Goal: Use online tool/utility: Use online tool/utility

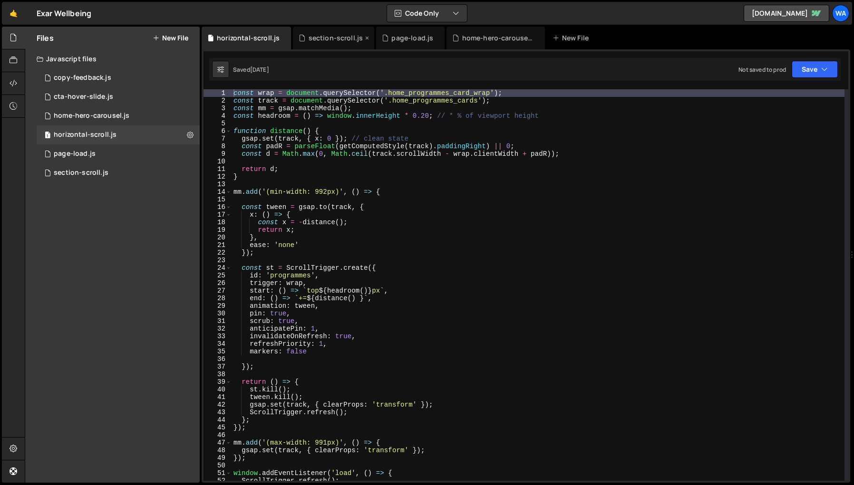
click at [334, 40] on div "section-scroll.js" at bounding box center [336, 38] width 55 height 10
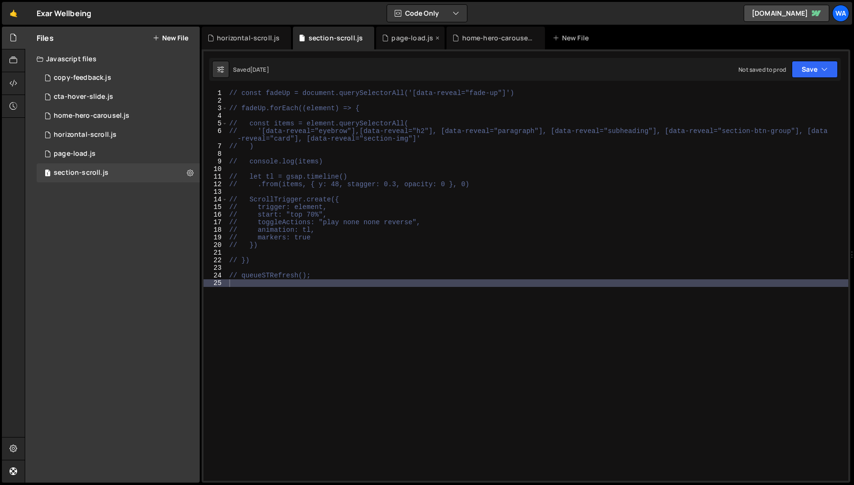
click at [407, 37] on div "page-load.js" at bounding box center [412, 38] width 42 height 10
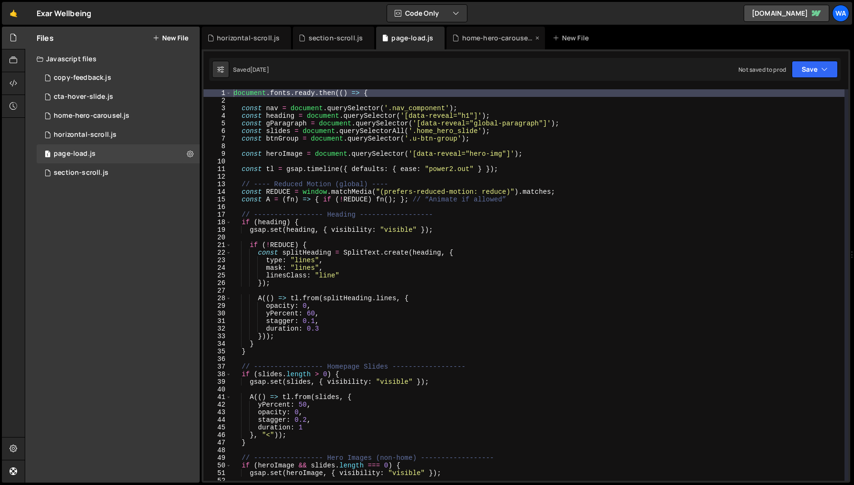
click at [501, 35] on div "home-hero-carousel.js" at bounding box center [497, 38] width 71 height 10
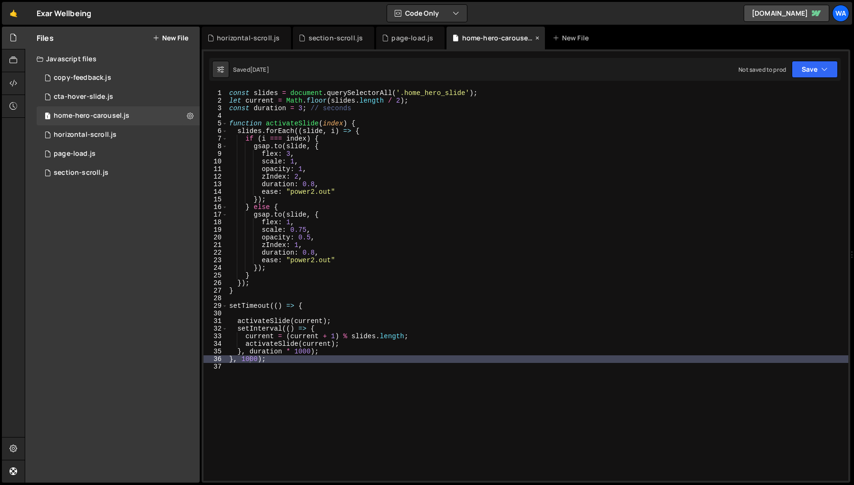
scroll to position [283, 0]
click at [408, 40] on div "page-load.js" at bounding box center [412, 38] width 42 height 10
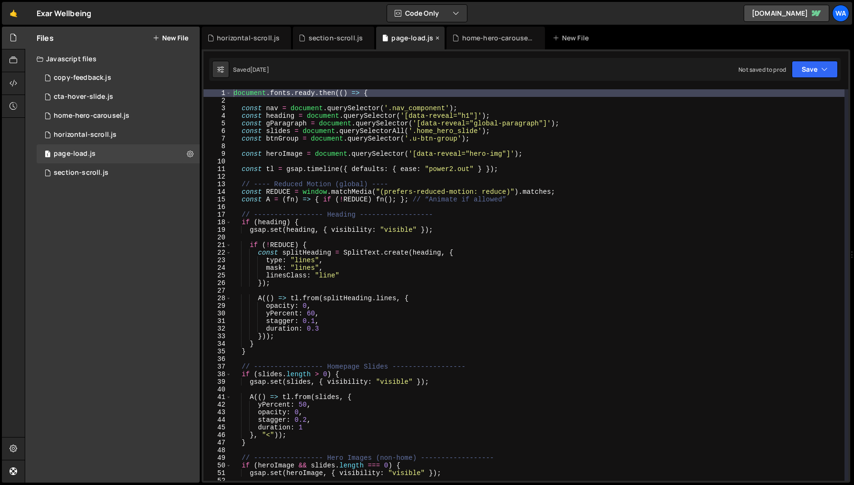
scroll to position [203, 0]
click at [498, 125] on div "document . fonts . ready . then (( ) => { const nav = document . querySelector …" at bounding box center [538, 292] width 613 height 407
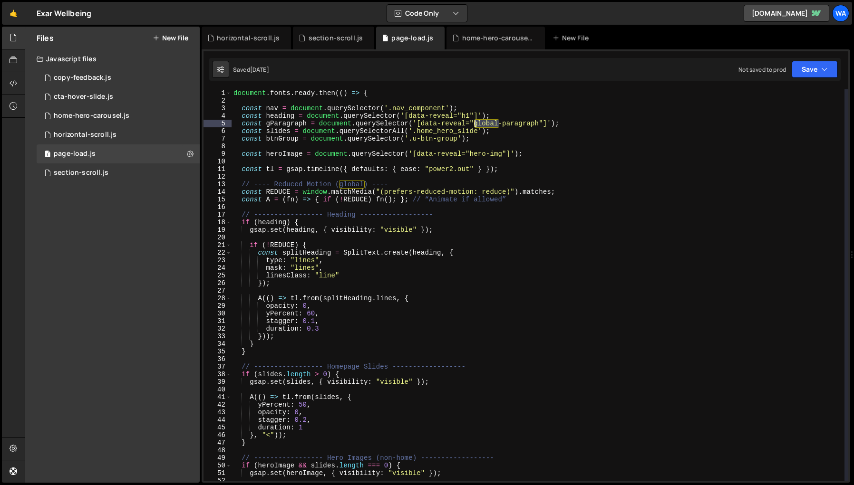
drag, startPoint x: 498, startPoint y: 124, endPoint x: 476, endPoint y: 125, distance: 22.4
click at [476, 125] on div "document . fonts . ready . then (( ) => { const nav = document . querySelector …" at bounding box center [538, 292] width 613 height 407
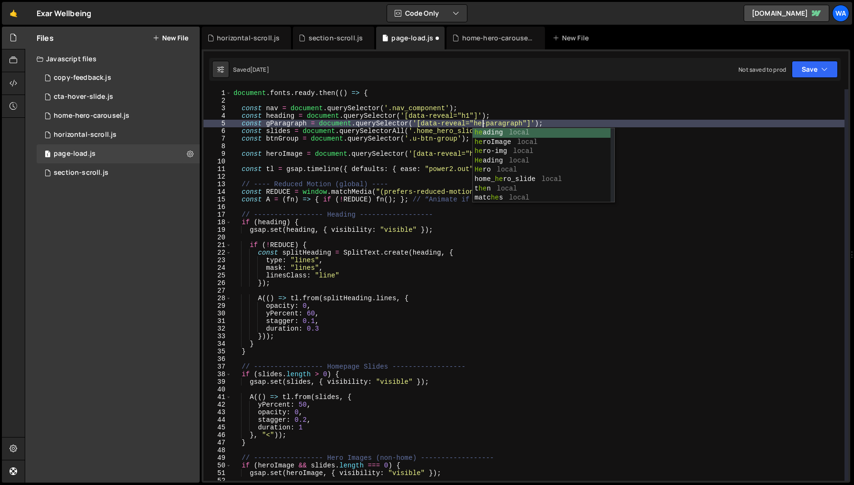
scroll to position [0, 18]
click at [631, 229] on div "document . fonts . ready . then (( ) => { const nav = document . querySelector …" at bounding box center [538, 292] width 613 height 407
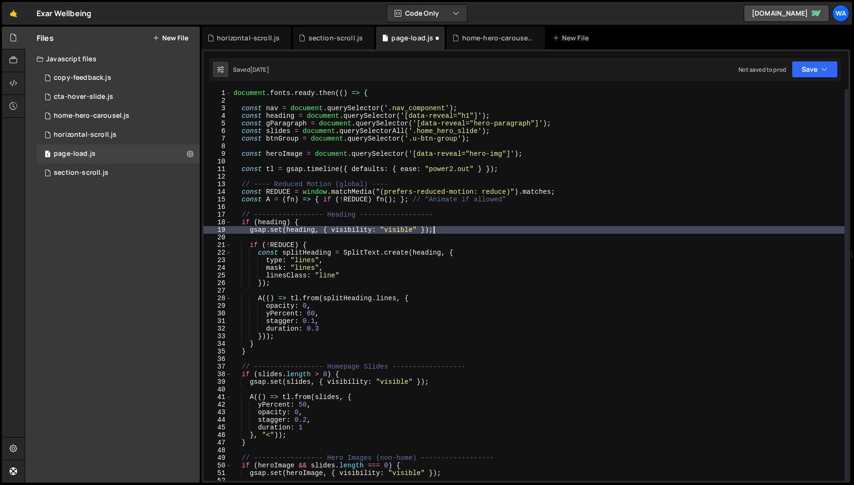
scroll to position [0, 14]
click at [270, 125] on div "document . fonts . ready . then (( ) => { const nav = document . querySelector …" at bounding box center [538, 292] width 613 height 407
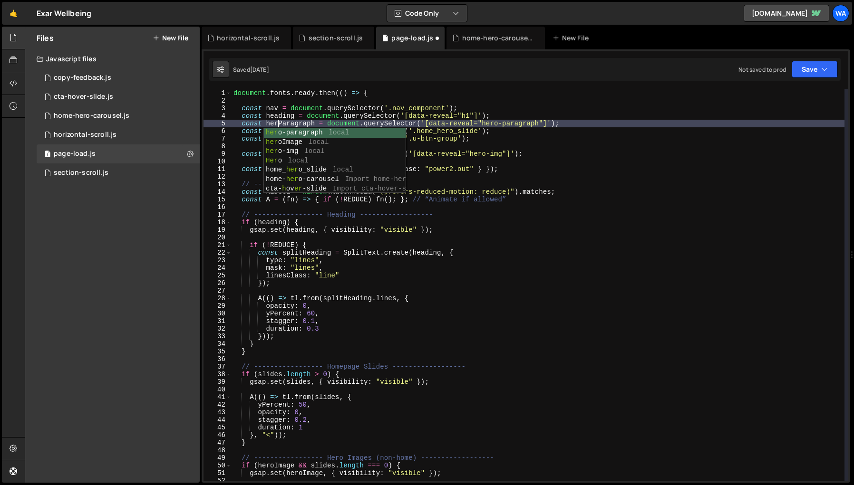
scroll to position [0, 3]
click at [667, 227] on div "document . fonts . ready . then (( ) => { const nav = document . querySelector …" at bounding box center [538, 292] width 613 height 407
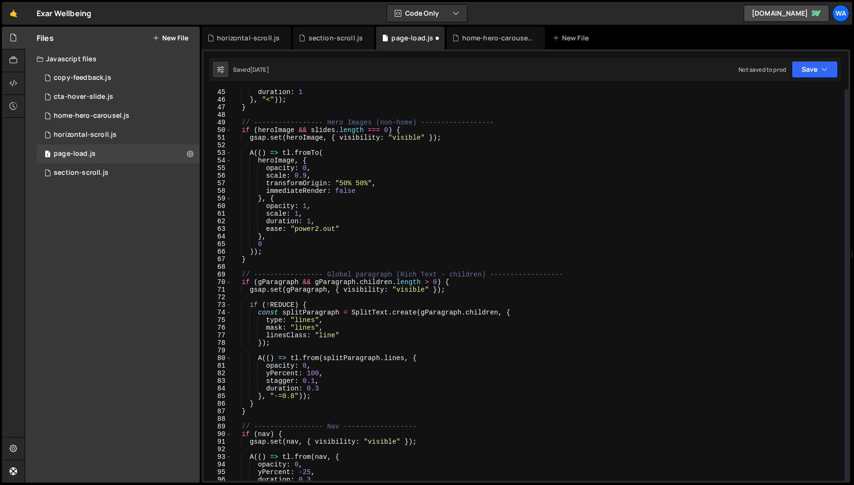
scroll to position [336, 0]
drag, startPoint x: 352, startPoint y: 276, endPoint x: 329, endPoint y: 276, distance: 23.8
click at [329, 276] on div "duration : 1 } , "<" )) ; } // ----------------- Hero Images (non-home) -------…" at bounding box center [538, 291] width 613 height 407
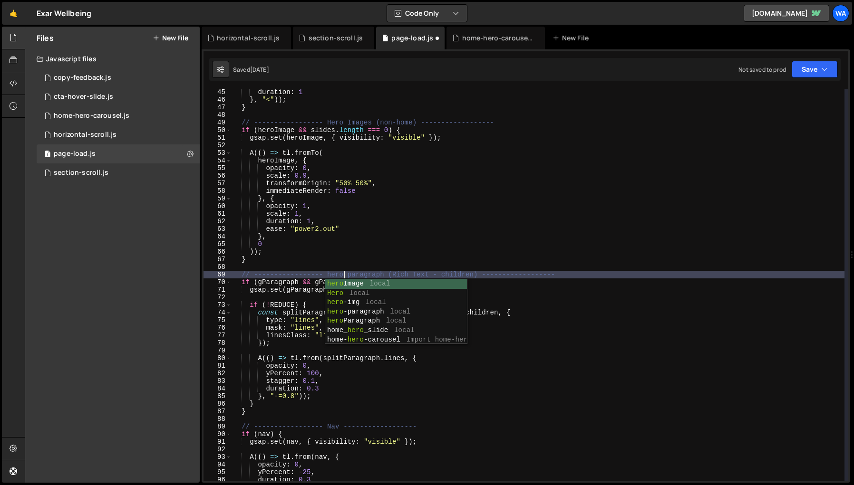
scroll to position [0, 8]
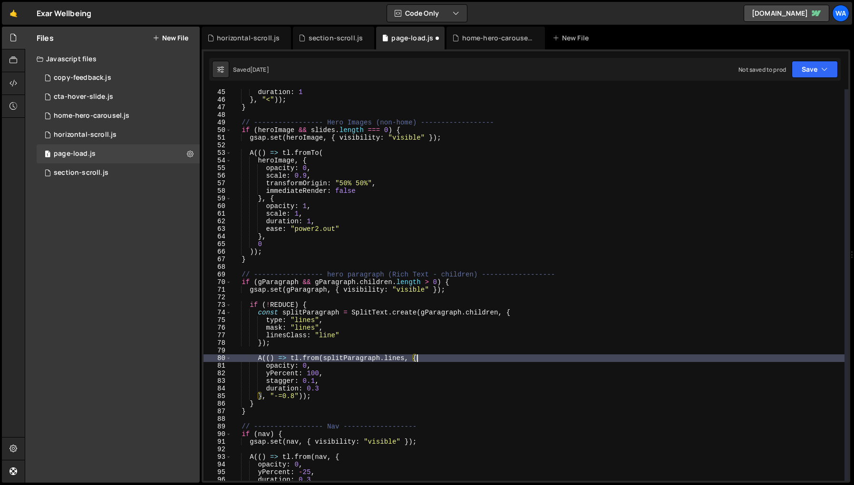
click at [588, 362] on div "duration : 1 } , "<" )) ; } // ----------------- Hero Images (non-home) -------…" at bounding box center [538, 291] width 613 height 407
click at [262, 283] on div "duration : 1 } , "<" )) ; } // ----------------- Hero Images (non-home) -------…" at bounding box center [538, 291] width 613 height 407
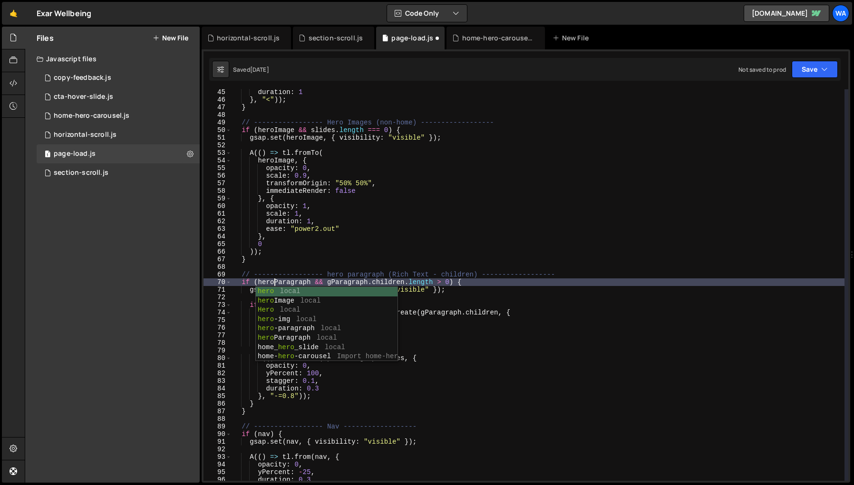
scroll to position [0, 3]
click at [596, 359] on div "duration : 1 } , "<" )) ; } // ----------------- Hero Images (non-home) -------…" at bounding box center [538, 291] width 613 height 407
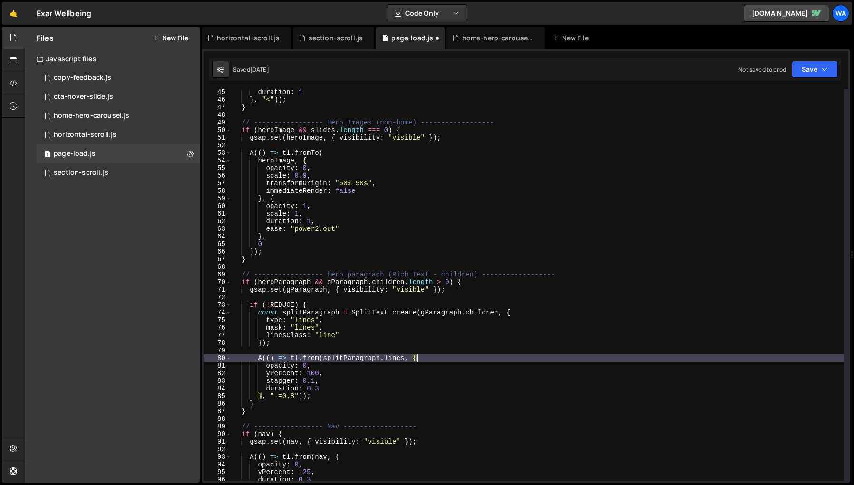
click at [332, 283] on div "duration : 1 } , "<" )) ; } // ----------------- Hero Images (non-home) -------…" at bounding box center [538, 291] width 613 height 407
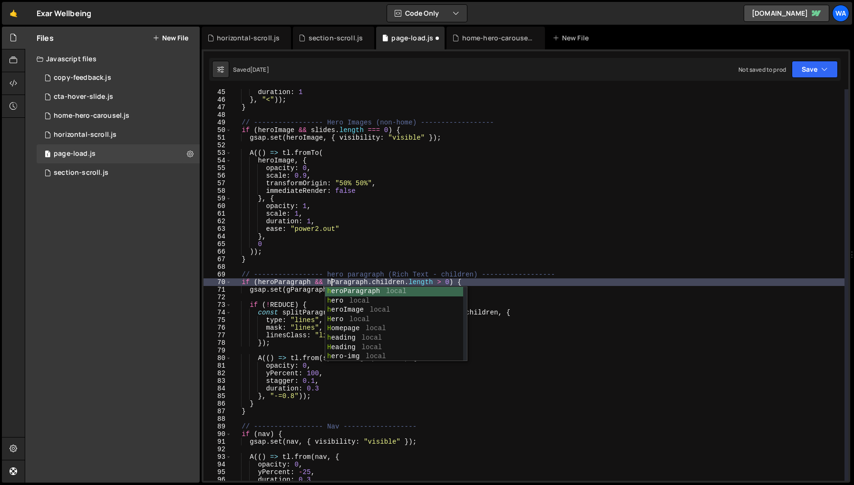
type textarea "if (heroParagraph && heroParagraph.children.length > 0) {"
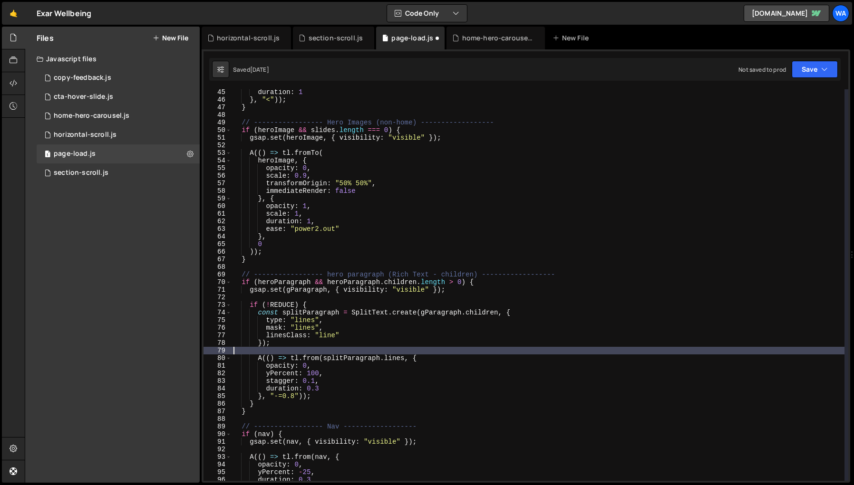
click at [576, 351] on div "duration : 1 } , "<" )) ; } // ----------------- Hero Images (non-home) -------…" at bounding box center [538, 291] width 613 height 407
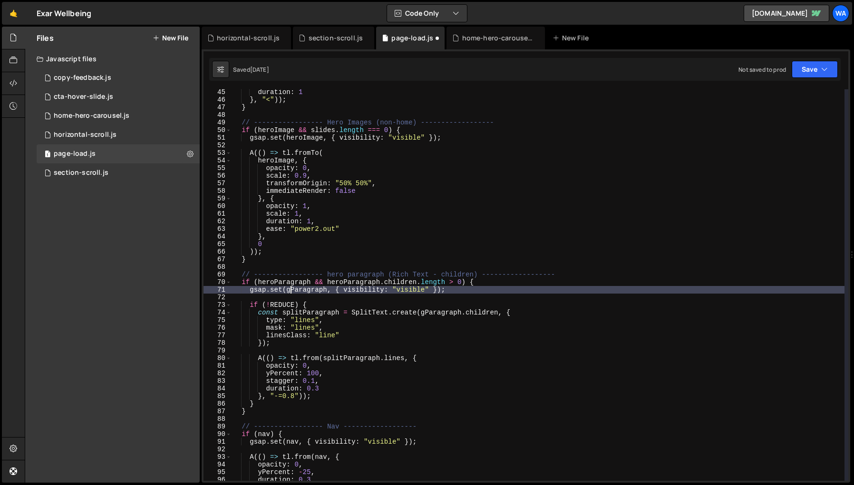
click at [290, 291] on div "duration : 1 } , "<" )) ; } // ----------------- Hero Images (non-home) -------…" at bounding box center [538, 291] width 613 height 407
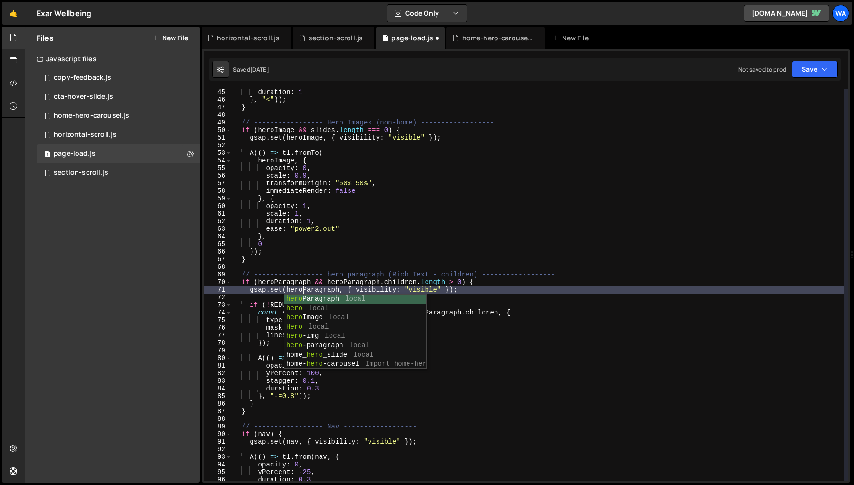
scroll to position [0, 5]
click at [602, 357] on div "duration : 1 } , "<" )) ; } // ----------------- Hero Images (non-home) -------…" at bounding box center [538, 291] width 613 height 407
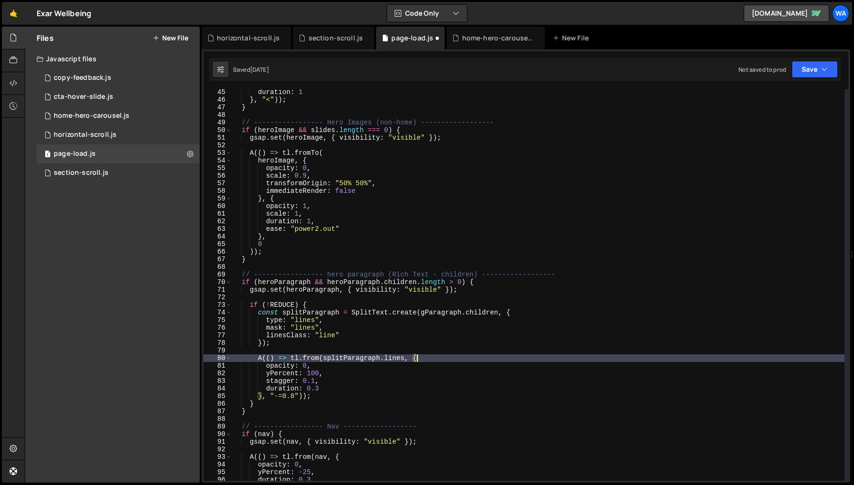
click at [426, 314] on div "duration : 1 } , "<" )) ; } // ----------------- Hero Images (non-home) -------…" at bounding box center [538, 291] width 613 height 407
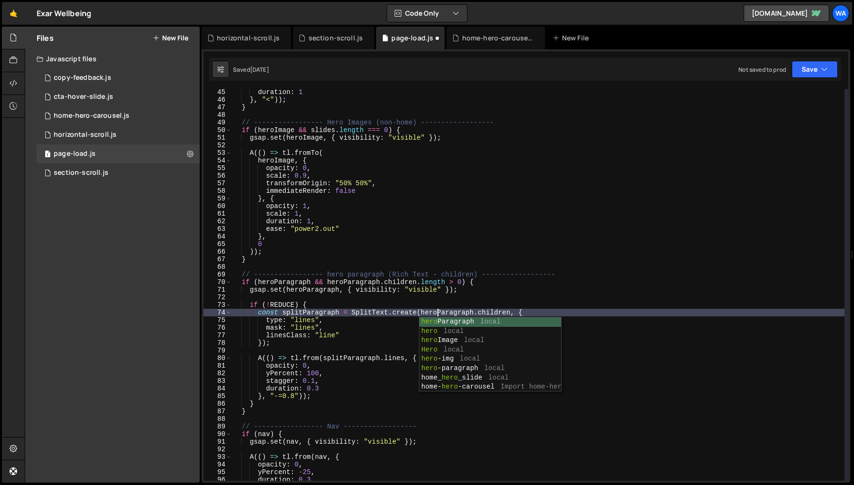
scroll to position [0, 14]
click at [615, 343] on div "duration : 1 } , "<" )) ; } // ----------------- Hero Images (non-home) -------…" at bounding box center [538, 291] width 613 height 407
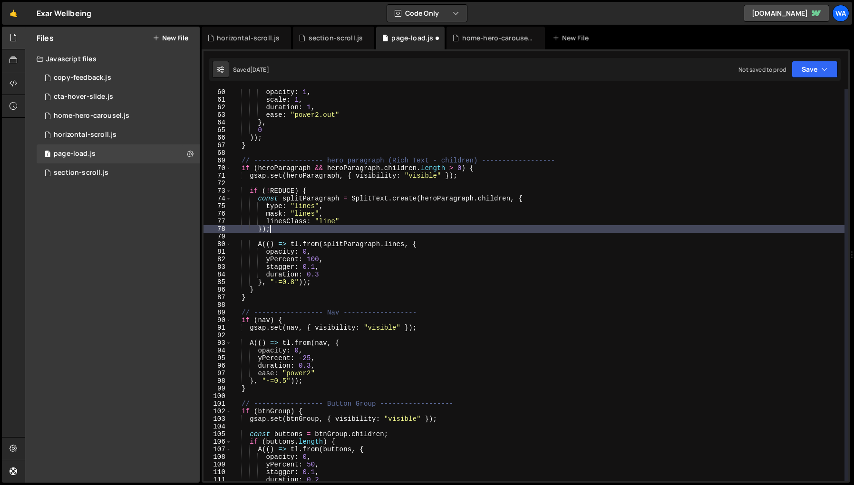
scroll to position [454, 0]
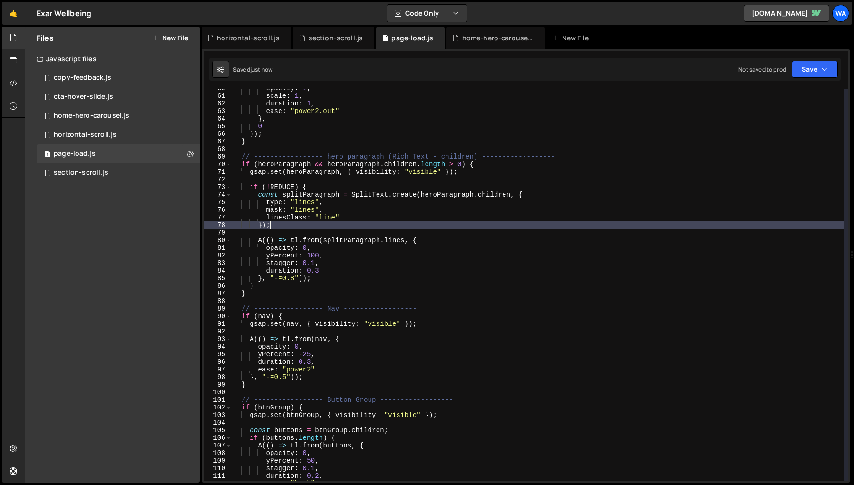
type textarea "});"
